Goal: Information Seeking & Learning: Learn about a topic

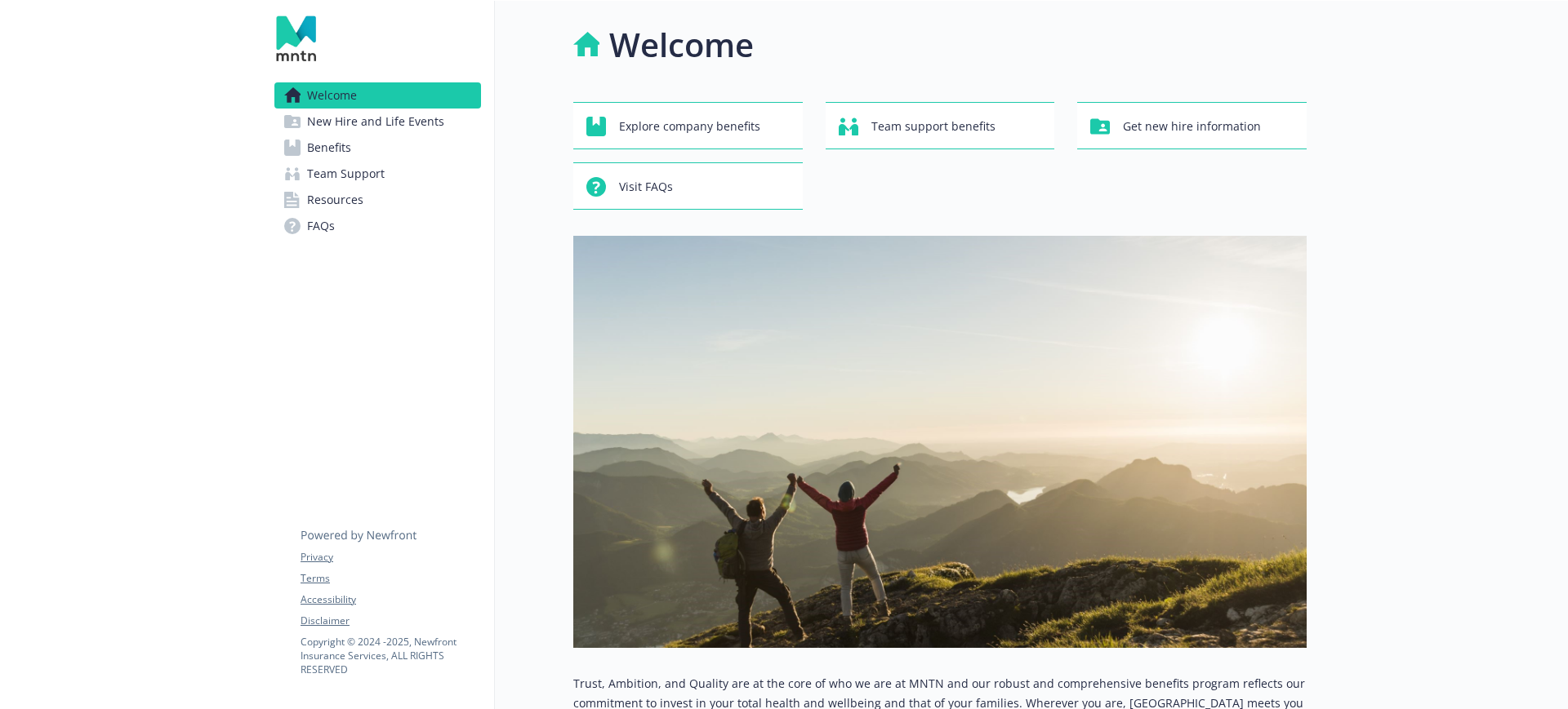
click at [376, 156] on link "Benefits" at bounding box center [377, 148] width 206 height 26
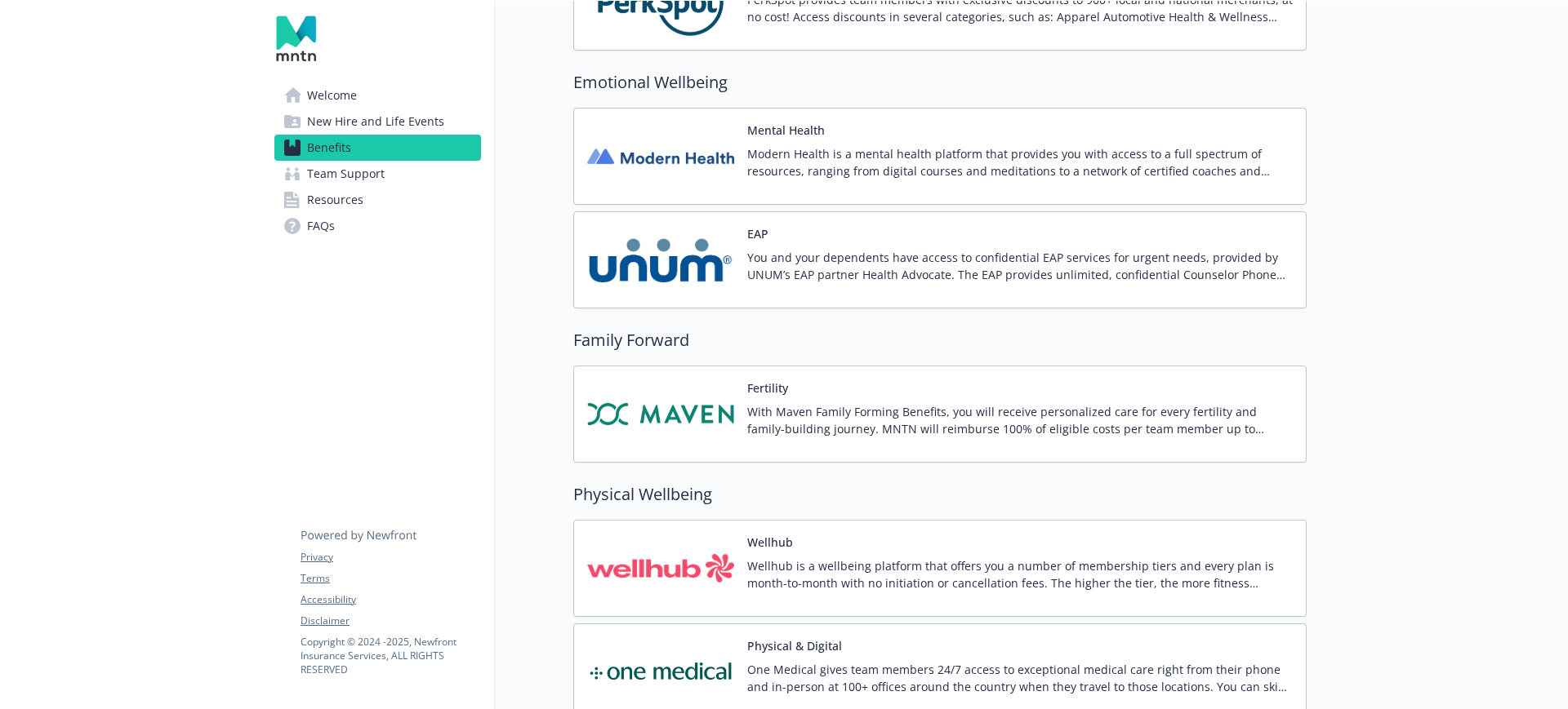
scroll to position [3061, 0]
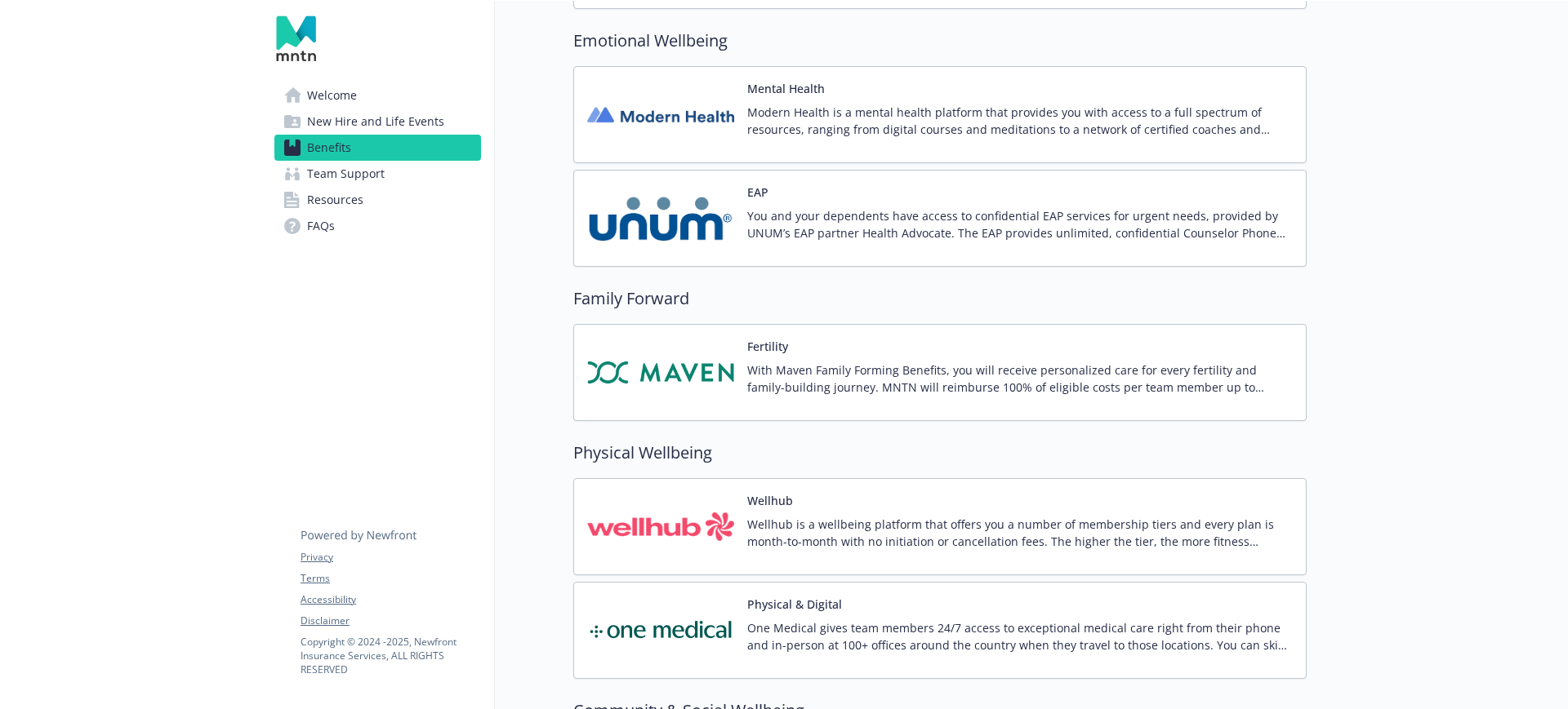
click at [740, 390] on div "Fertility With Maven Family Forming Benefits, you will receive personalized car…" at bounding box center [939, 372] width 706 height 69
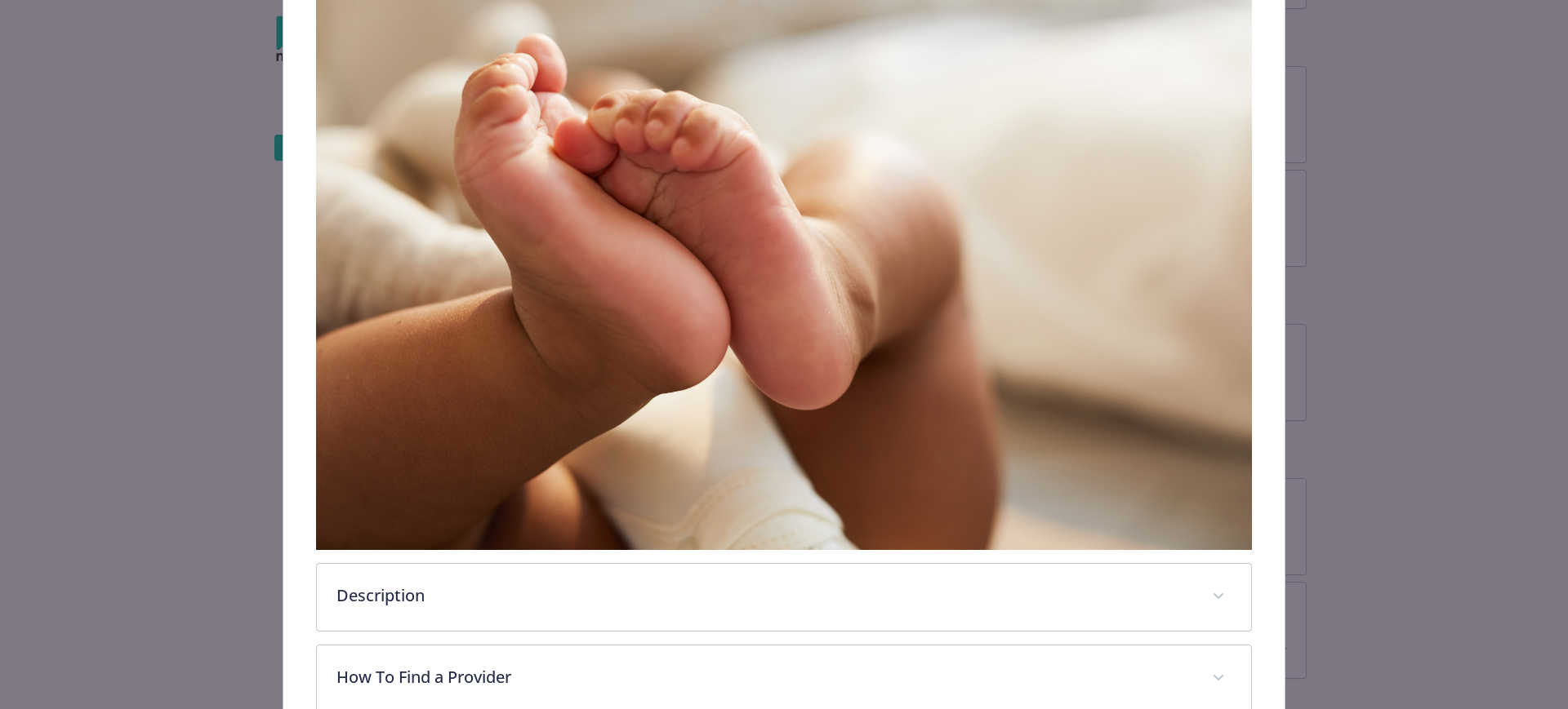
scroll to position [510, 0]
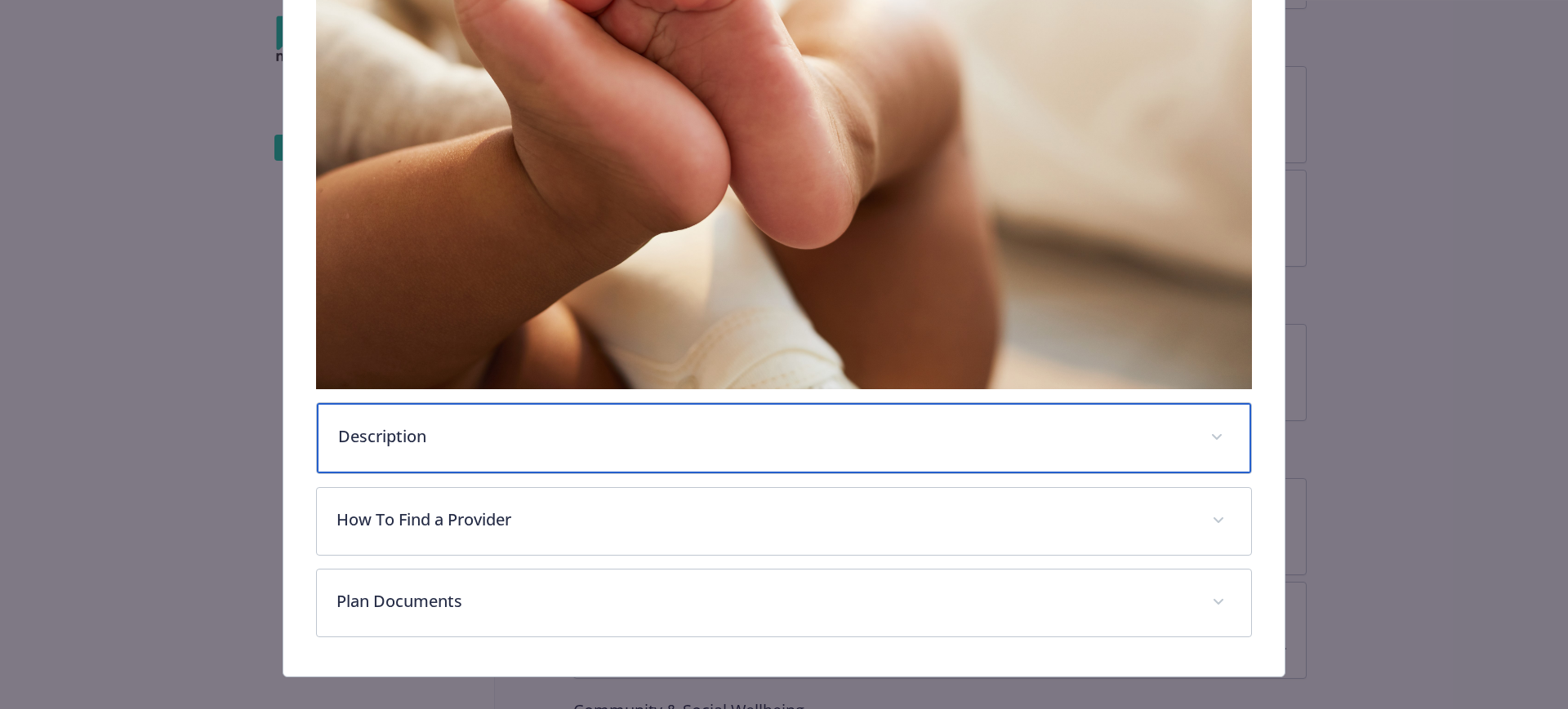
click at [512, 438] on p "Description" at bounding box center [764, 437] width 853 height 25
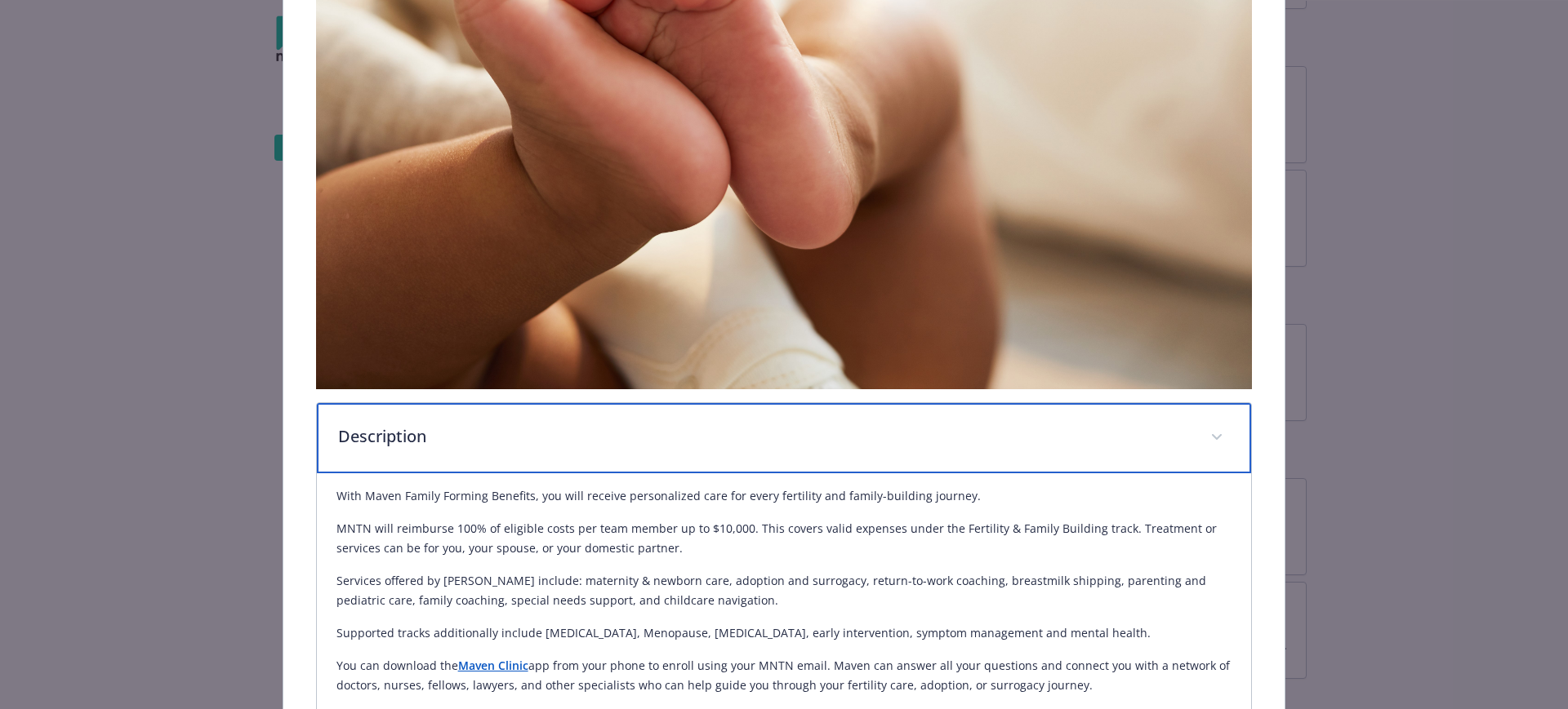
scroll to position [612, 0]
